Goal: Task Accomplishment & Management: Manage account settings

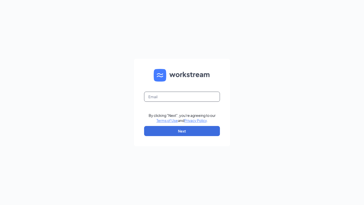
click at [201, 95] on input "text" at bounding box center [182, 97] width 76 height 10
type input "[DOMAIN_NAME][EMAIL_ADDRESS][DOMAIN_NAME]"
click at [269, 98] on div "gstrong.cfa@gmail.com By clicking "Next", you're agreeing to our Terms of Use a…" at bounding box center [182, 102] width 364 height 205
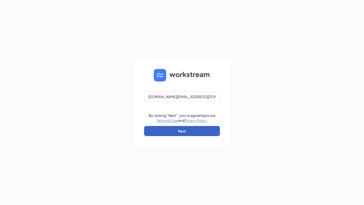
click at [203, 130] on button "Next" at bounding box center [182, 131] width 76 height 10
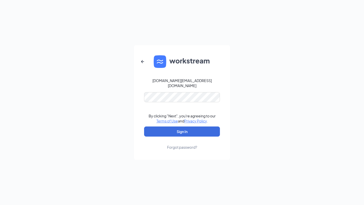
click at [176, 101] on form "gstrong.cfa@gmail.com By clicking "Next", you're agreeing to our Terms of Use a…" at bounding box center [182, 102] width 96 height 115
click at [176, 88] on form "gstrong.cfa@gmail.com By clicking "Next", you're agreeing to our Terms of Use a…" at bounding box center [182, 102] width 96 height 115
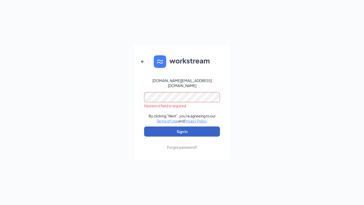
click at [169, 134] on button "Sign In" at bounding box center [182, 132] width 76 height 10
click at [190, 148] on form "gstrong.cfa@gmail.com Credential mismatches. By clicking "Next", you're agreein…" at bounding box center [182, 102] width 96 height 115
click at [190, 146] on div "Forgot password?" at bounding box center [182, 147] width 30 height 5
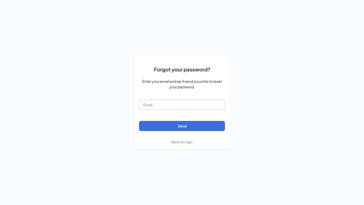
click at [158, 108] on input "text" at bounding box center [182, 105] width 86 height 10
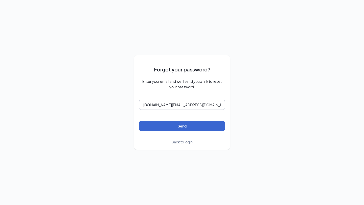
type input "gstrong.cfa@gmail.com"
click at [163, 128] on button "Send" at bounding box center [182, 126] width 86 height 10
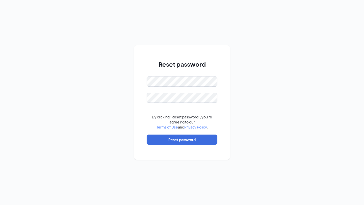
click at [181, 87] on form "By clicking "Reset password", you're agreeing to our Terms of Use and Privacy P…" at bounding box center [182, 113] width 71 height 73
click at [252, 120] on div "Reset password Passwords do not match By clicking "Reset password", you're agre…" at bounding box center [182, 102] width 364 height 205
click at [18, 100] on div "Reset password Passwords do not match By clicking "Reset password", you're agre…" at bounding box center [182, 102] width 364 height 205
click at [226, 113] on div "Reset password By clicking "Reset password", you're agreeing to our Terms of Us…" at bounding box center [182, 102] width 96 height 115
click at [189, 142] on button "Reset password" at bounding box center [182, 140] width 71 height 10
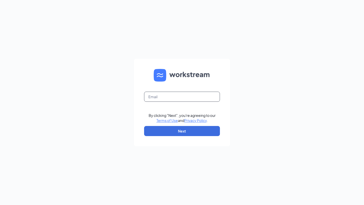
click at [160, 98] on input "text" at bounding box center [182, 97] width 76 height 10
click at [275, 125] on div "[DOMAIN_NAME][EMAIL_ADDRESS][DOMAIN_NAME] By clicking "Next", you're agreeing t…" at bounding box center [182, 102] width 364 height 205
click at [187, 96] on input "[DOMAIN_NAME][EMAIL_ADDRESS][DOMAIN_NAME]" at bounding box center [182, 97] width 76 height 10
click at [209, 98] on input "gstrong.cfa@gmail.com" at bounding box center [182, 97] width 76 height 10
type input "gstrong.cfa@gmail.com"
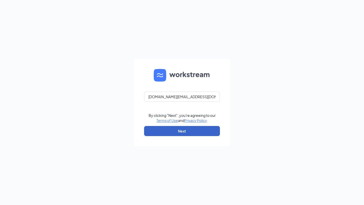
click at [202, 133] on button "Next" at bounding box center [182, 131] width 76 height 10
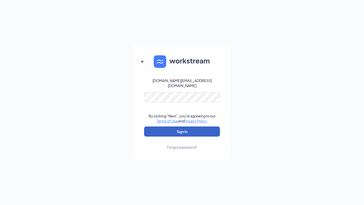
click at [204, 132] on button "Sign In" at bounding box center [182, 132] width 76 height 10
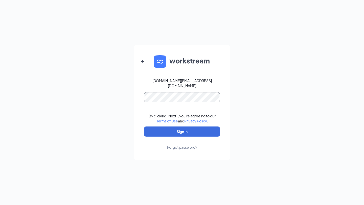
click at [144, 127] on button "Sign In" at bounding box center [182, 132] width 76 height 10
